Goal: Transaction & Acquisition: Obtain resource

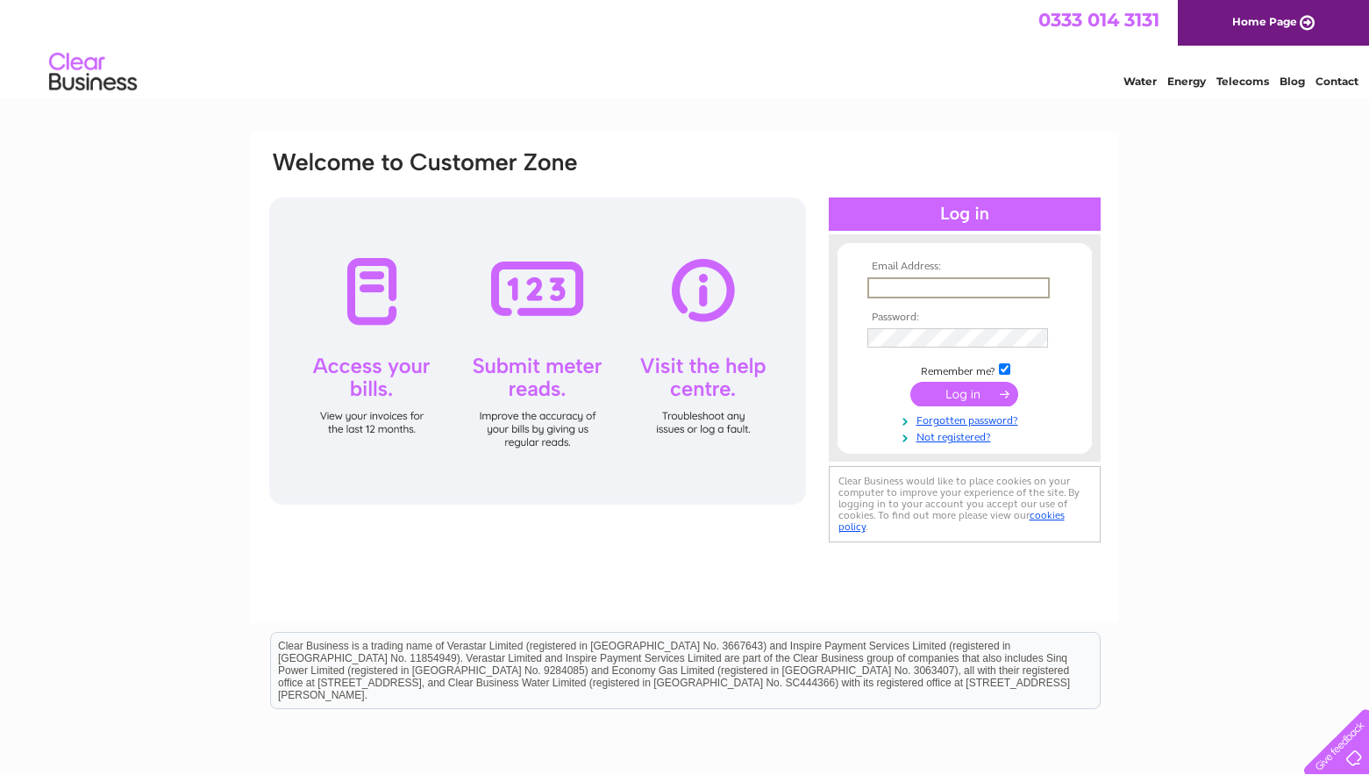
click at [963, 283] on input "text" at bounding box center [959, 287] width 182 height 21
type input "jacqueline@refacescotland.co.uk"
click at [990, 397] on input "submit" at bounding box center [965, 394] width 108 height 25
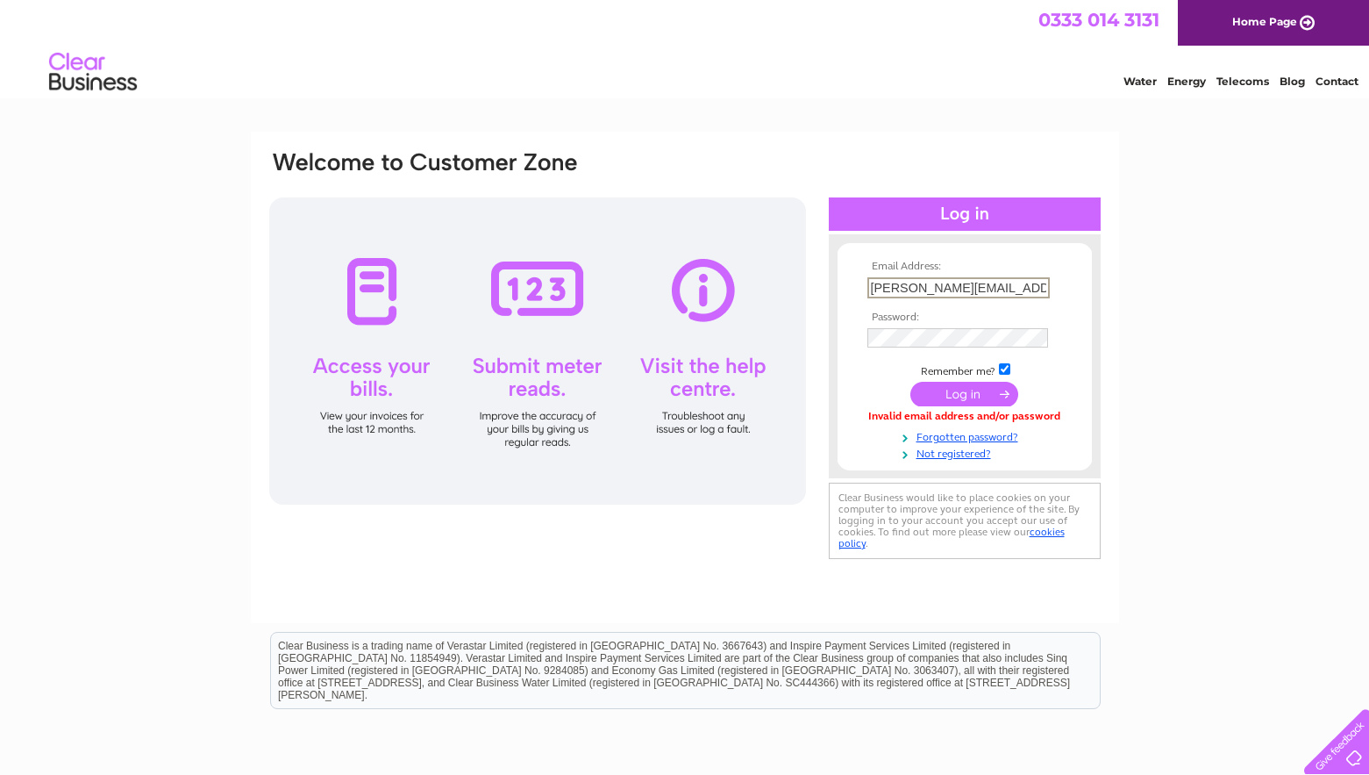
drag, startPoint x: 926, startPoint y: 287, endPoint x: 827, endPoint y: 287, distance: 98.3
click at [827, 287] on div "Email Address: jacqueline@refacescotland.co.uk Password:" at bounding box center [685, 356] width 835 height 414
type input "accounts@refacescotland.co.uk"
click at [977, 387] on input "submit" at bounding box center [965, 394] width 108 height 25
drag, startPoint x: 923, startPoint y: 286, endPoint x: 836, endPoint y: 284, distance: 86.9
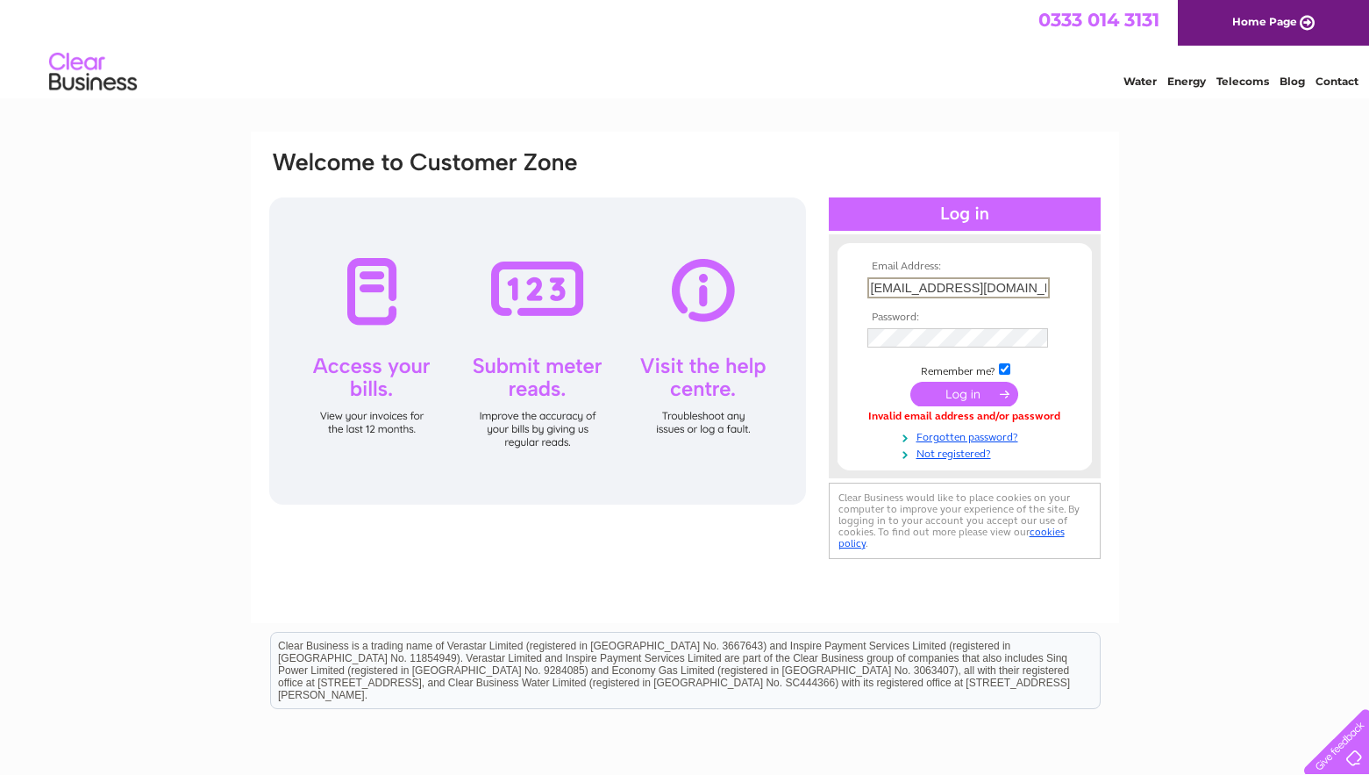
click at [836, 284] on div "Email Address: accounts@refacescotland.co.uk Password:" at bounding box center [965, 356] width 272 height 209
type input "jacqueline@refacescotland.co.uk"
click at [927, 319] on th "Password:" at bounding box center [965, 317] width 204 height 12
click at [964, 390] on input "submit" at bounding box center [965, 392] width 108 height 25
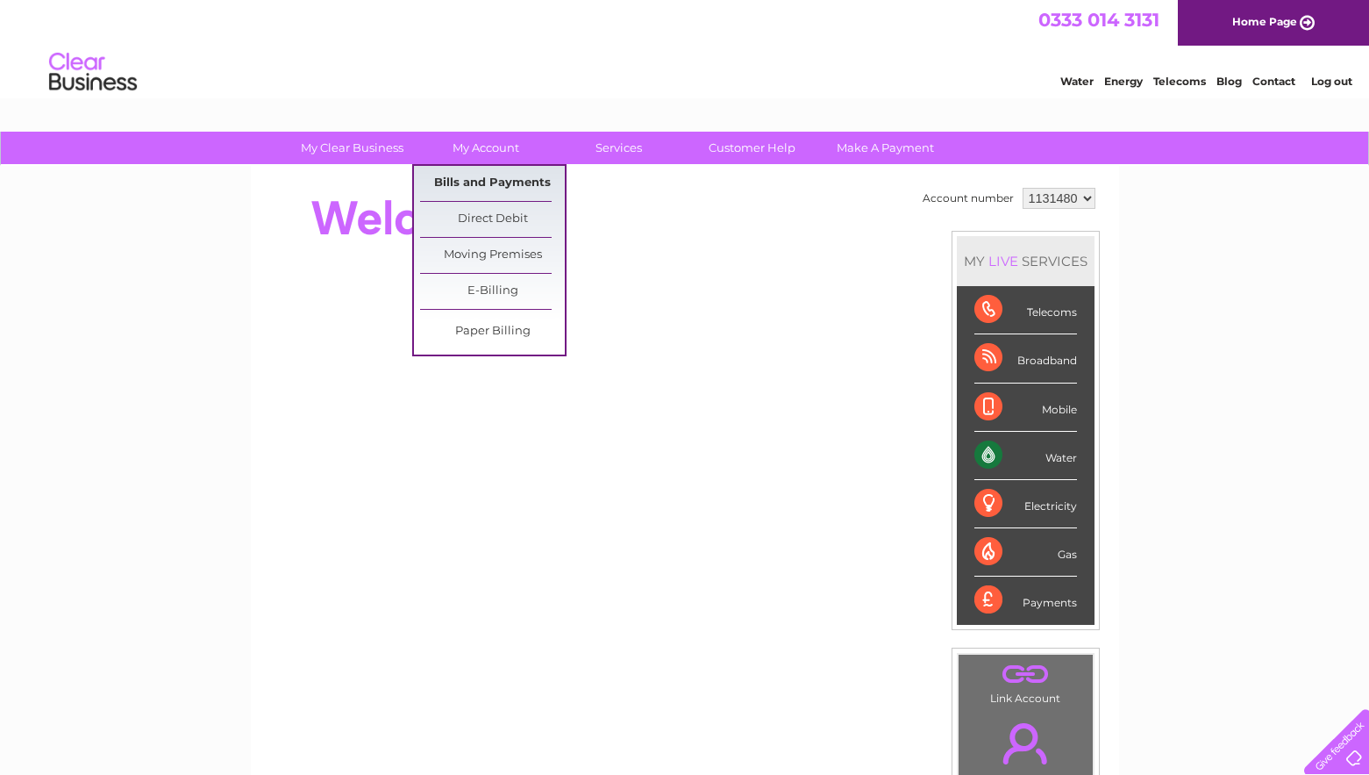
click at [494, 175] on link "Bills and Payments" at bounding box center [492, 183] width 145 height 35
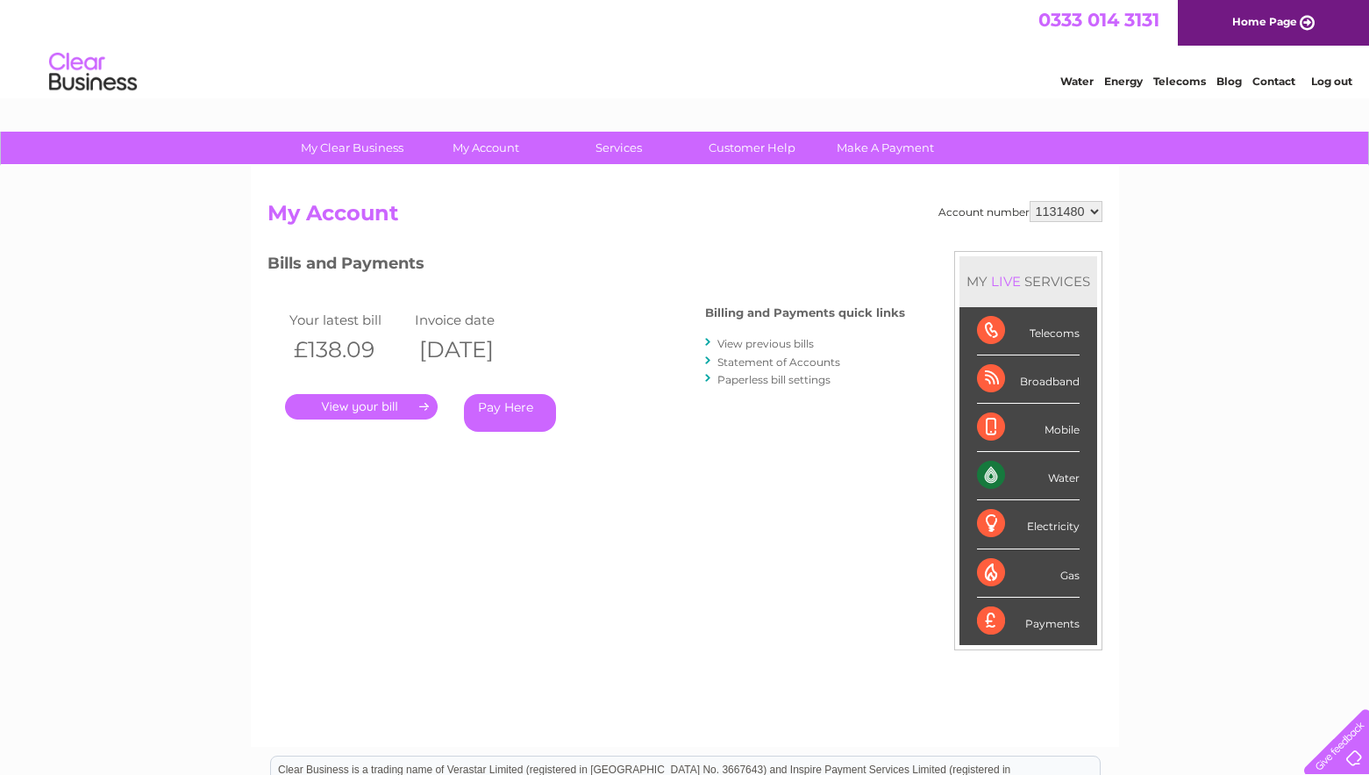
click at [791, 341] on link "View previous bills" at bounding box center [766, 343] width 97 height 13
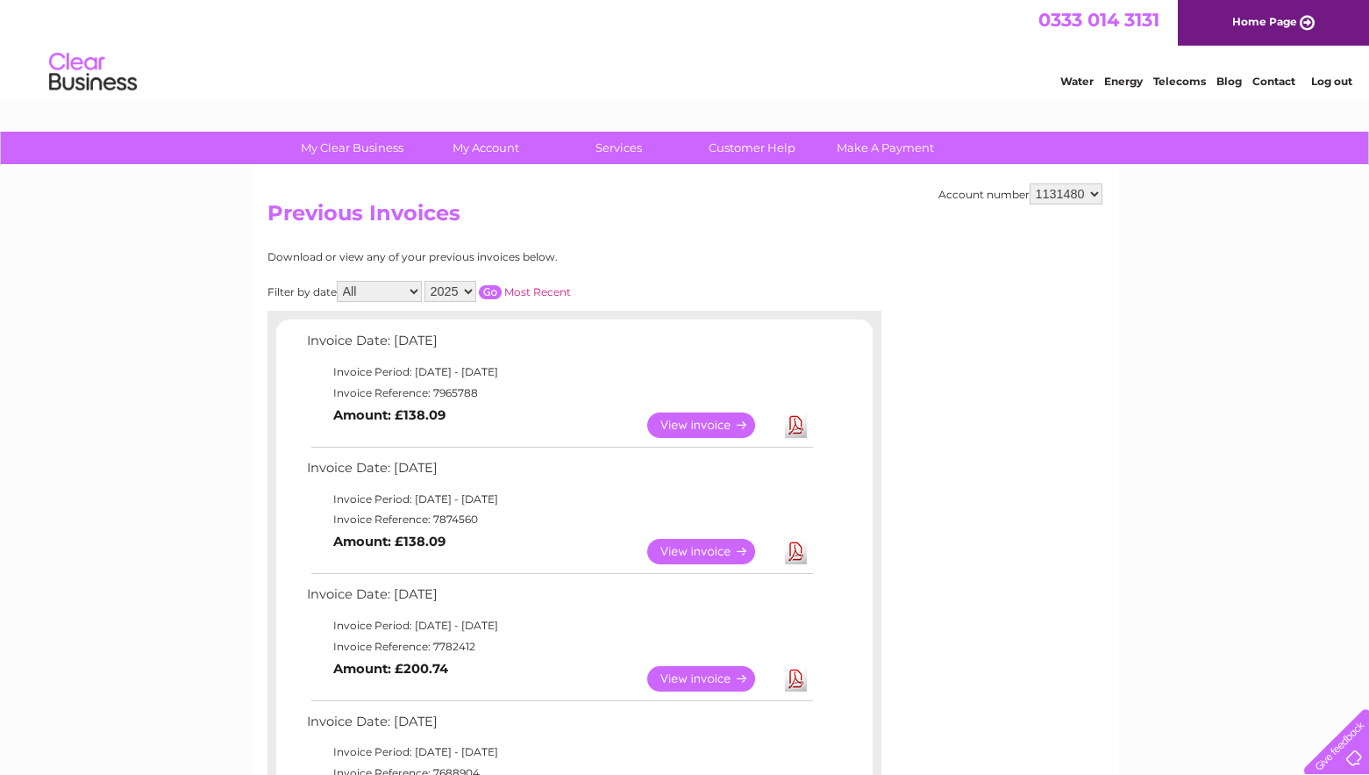
click at [724, 425] on link "View" at bounding box center [711, 424] width 129 height 25
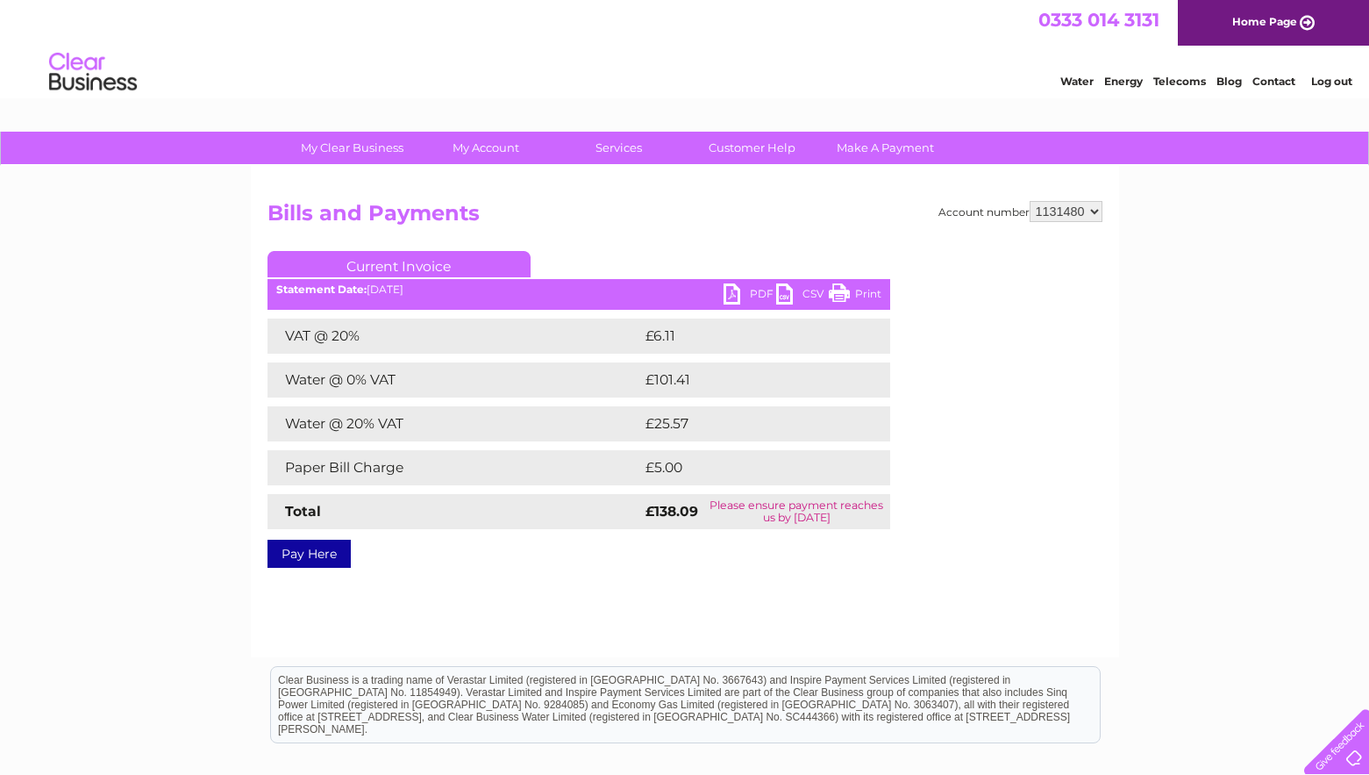
click at [749, 297] on link "PDF" at bounding box center [750, 295] width 53 height 25
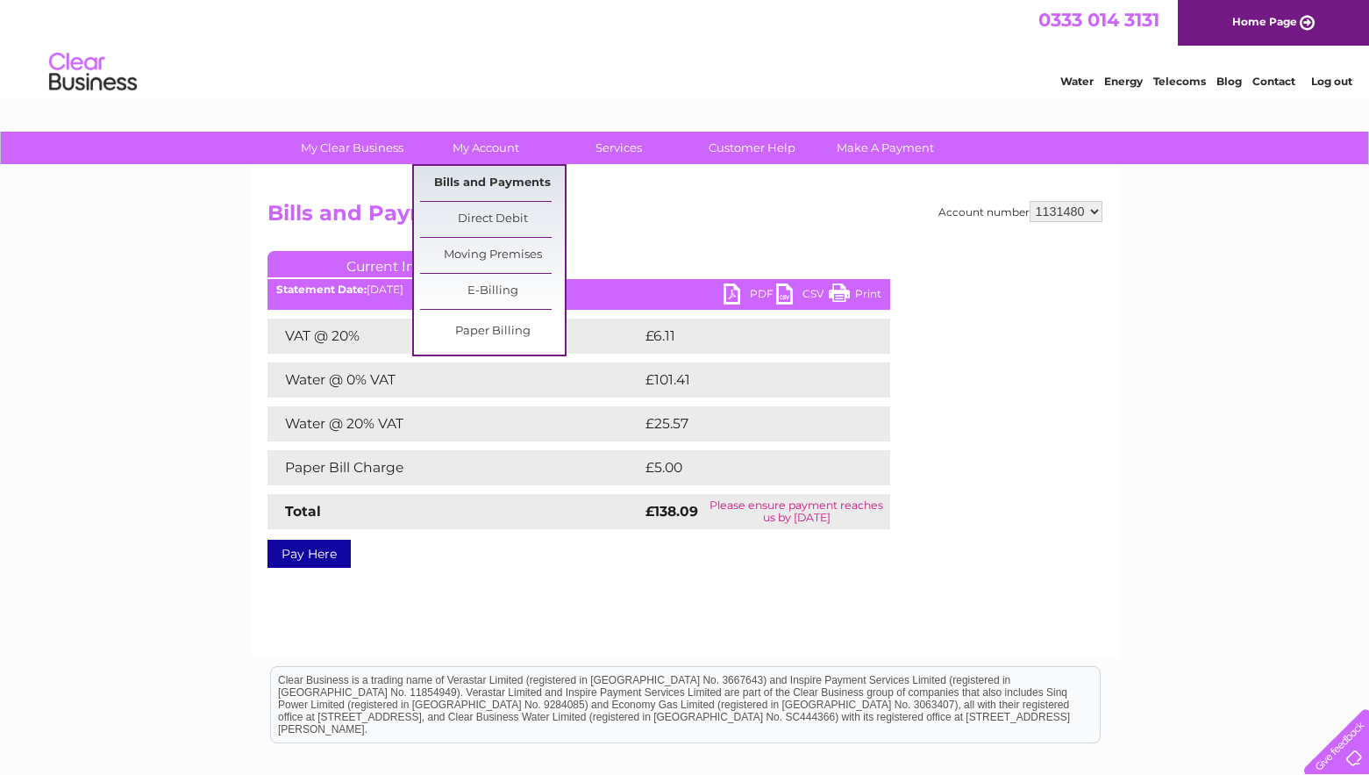
click at [490, 176] on link "Bills and Payments" at bounding box center [492, 183] width 145 height 35
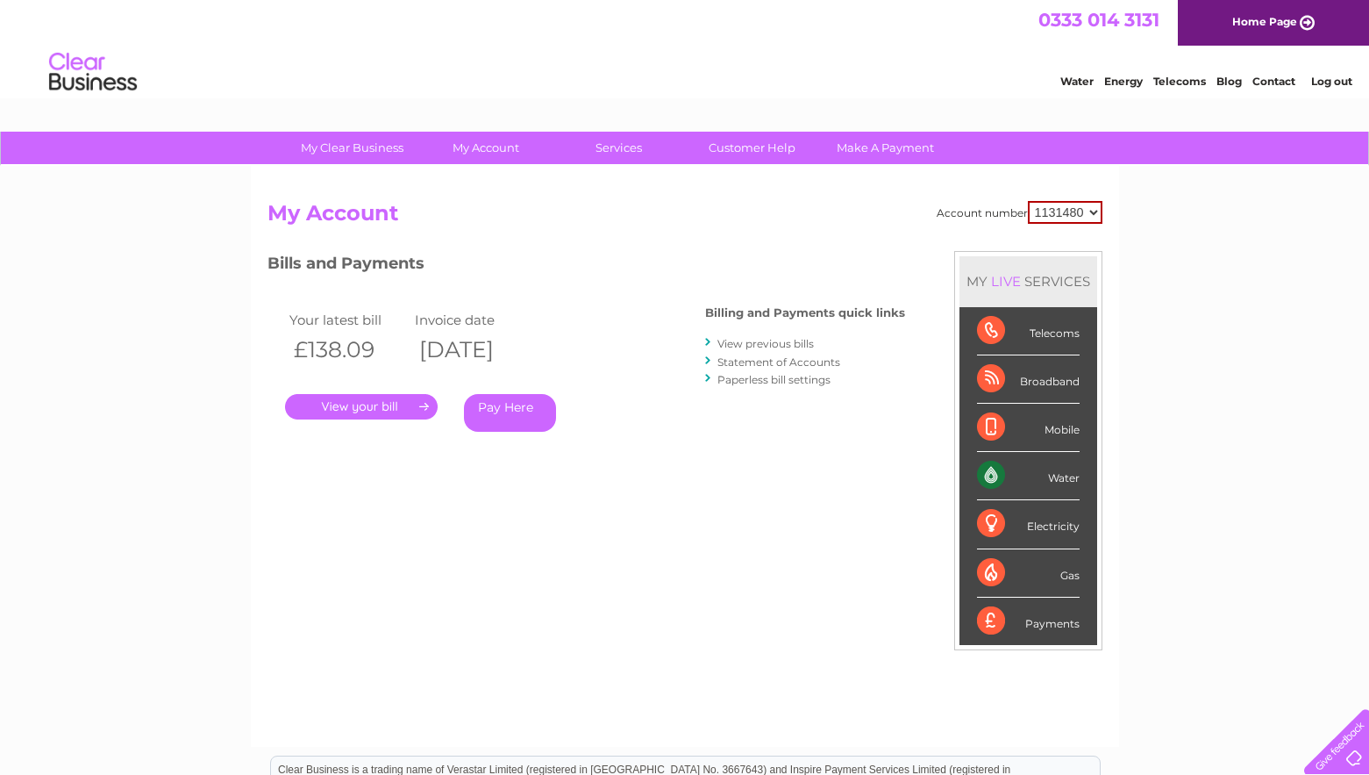
click at [768, 340] on link "View previous bills" at bounding box center [766, 343] width 97 height 13
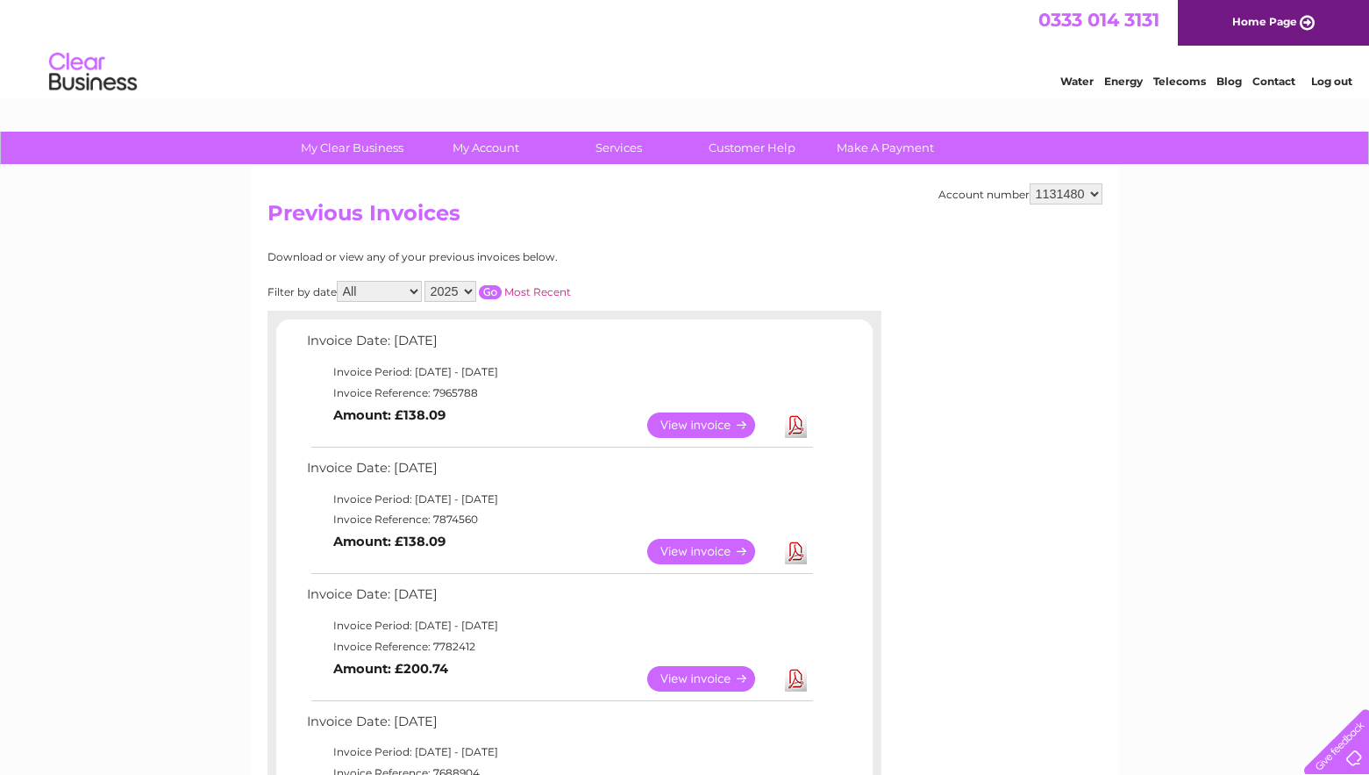
click at [465, 290] on select "2025 2024 2023 2022" at bounding box center [451, 291] width 52 height 21
select select "2024"
click at [426, 281] on select "2025 2024 2023 2022" at bounding box center [451, 291] width 52 height 21
click at [493, 291] on input "button" at bounding box center [490, 292] width 23 height 14
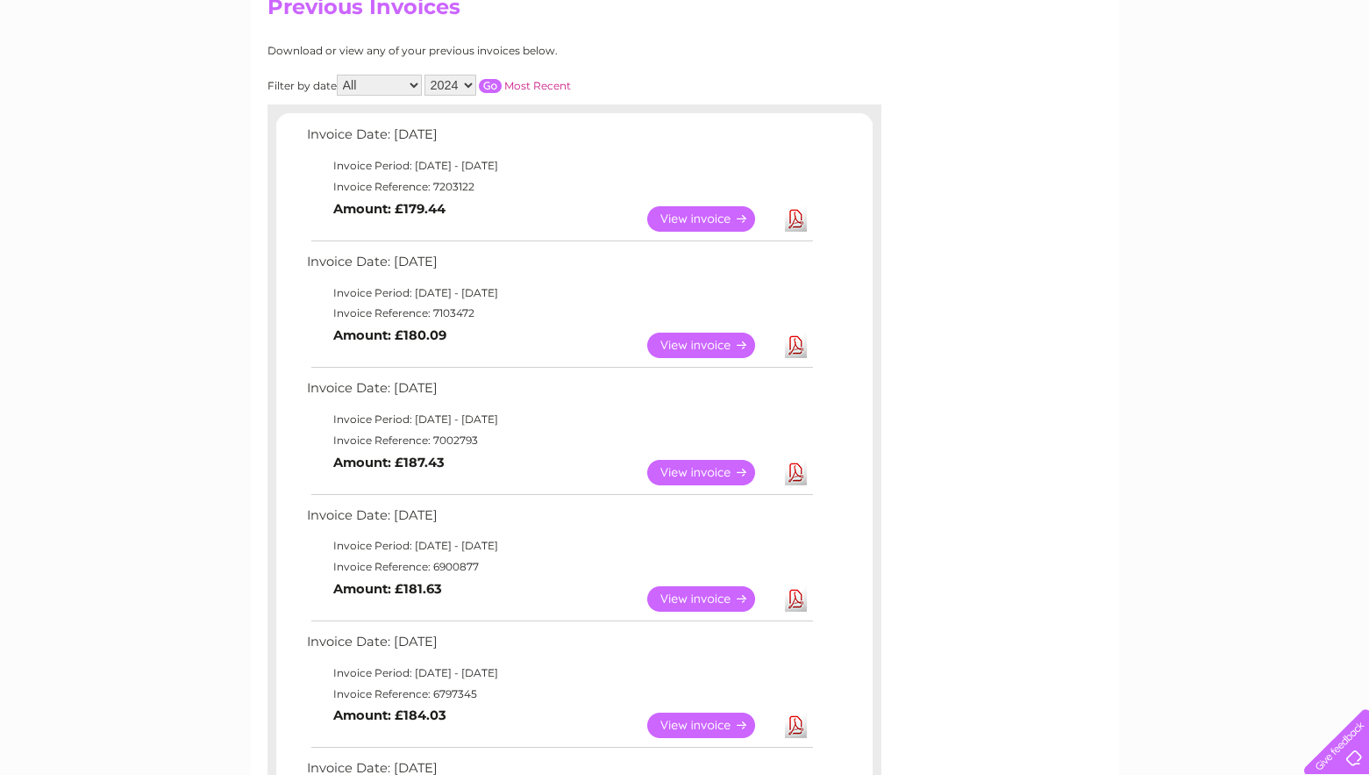
scroll to position [175, 0]
